Goal: Task Accomplishment & Management: Use online tool/utility

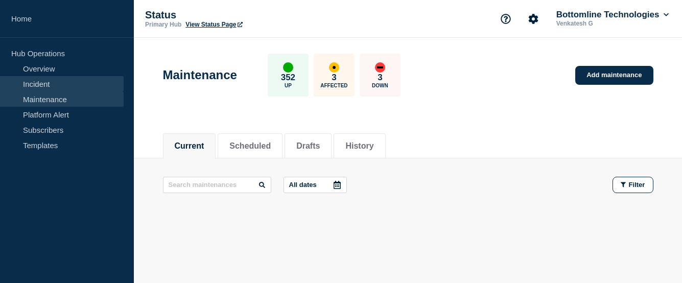
click at [45, 86] on link "Incident" at bounding box center [62, 83] width 124 height 15
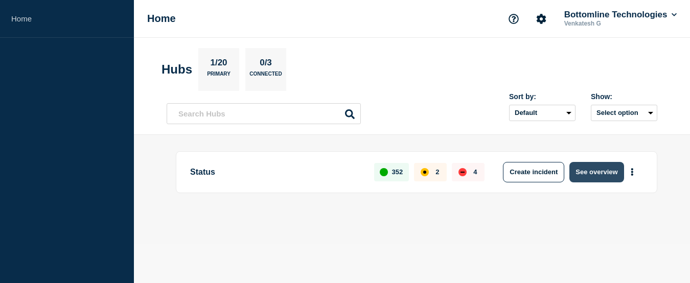
click at [588, 177] on button "See overview" at bounding box center [596, 172] width 54 height 20
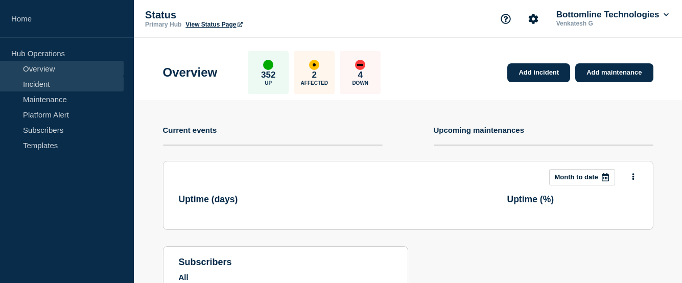
click at [45, 89] on link "Incident" at bounding box center [62, 83] width 124 height 15
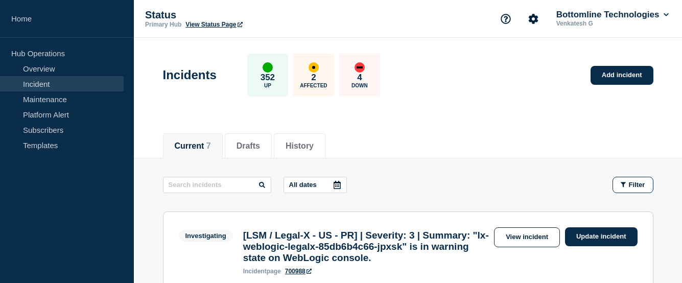
scroll to position [102, 0]
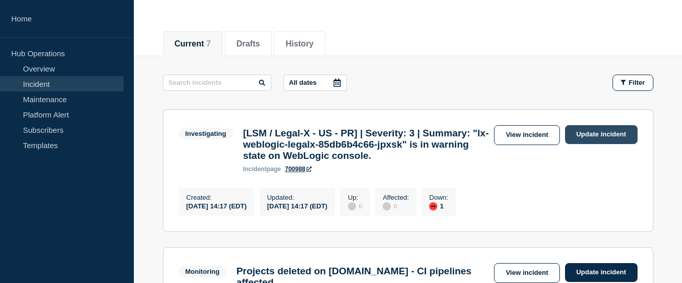
click at [591, 139] on link "Update incident" at bounding box center [601, 134] width 73 height 19
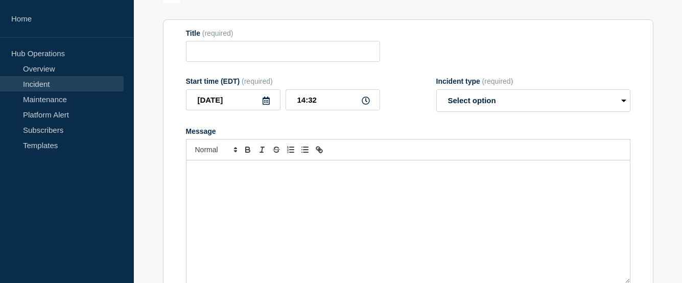
type input "[LSM / Legal-X - US - PR] | Severity: 3 | Summary: "lx-weblogic-legalx-85db6b4c…"
